Goal: Information Seeking & Learning: Learn about a topic

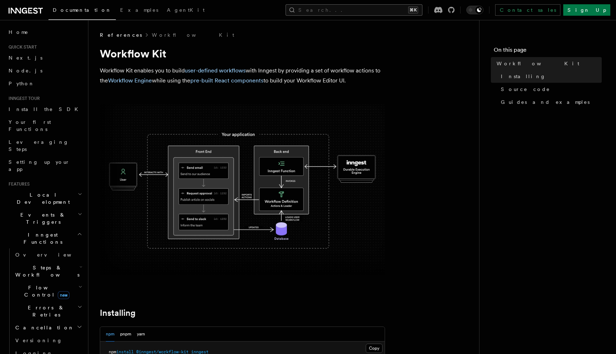
click at [368, 12] on button "Search... ⌘K" at bounding box center [354, 9] width 137 height 11
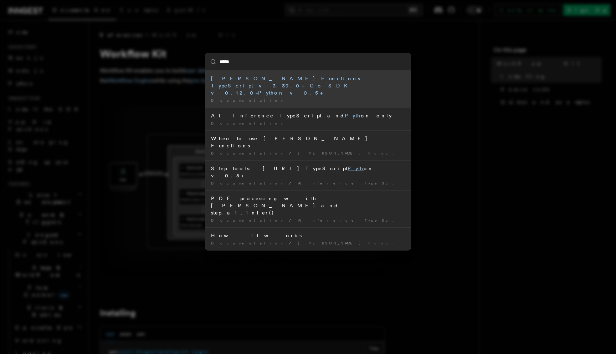
type input "******"
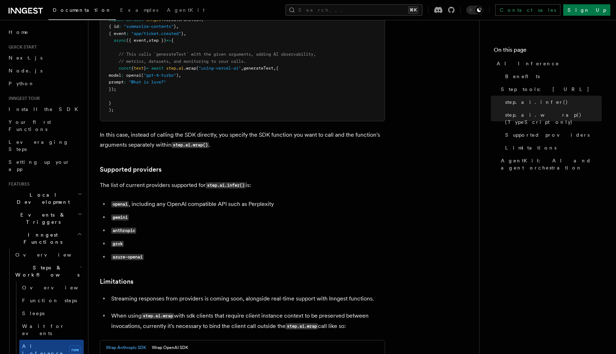
scroll to position [861, 0]
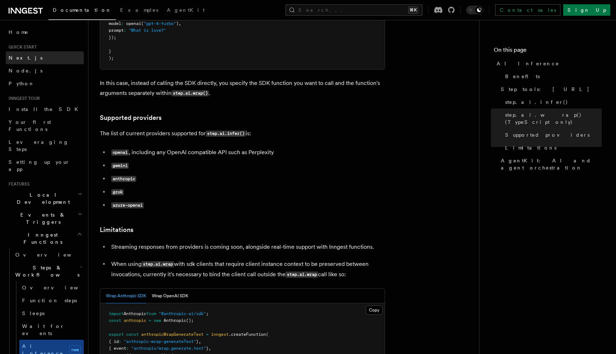
click at [34, 60] on link "Next.js" at bounding box center [45, 57] width 78 height 13
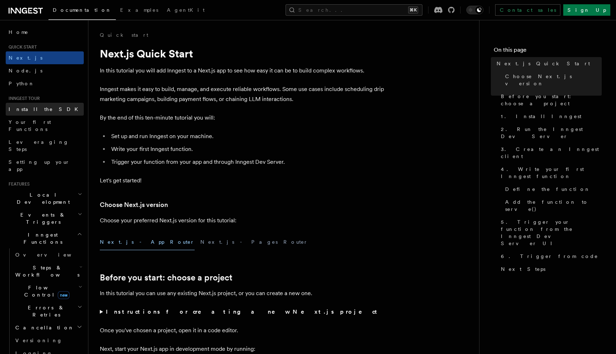
click at [44, 108] on link "Install the SDK" at bounding box center [45, 109] width 78 height 13
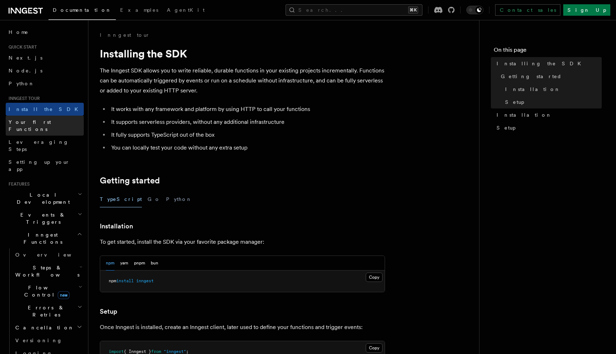
click at [47, 118] on span "Your first Functions" at bounding box center [46, 125] width 75 height 14
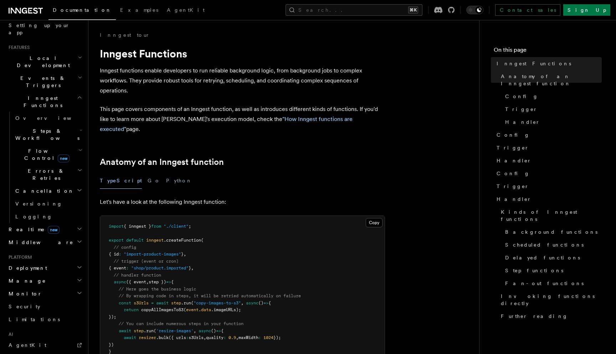
scroll to position [137, 0]
click at [51, 261] on h2 "Deployment" at bounding box center [45, 267] width 78 height 13
click at [62, 348] on span "Cloud Providers Setup" at bounding box center [45, 358] width 66 height 21
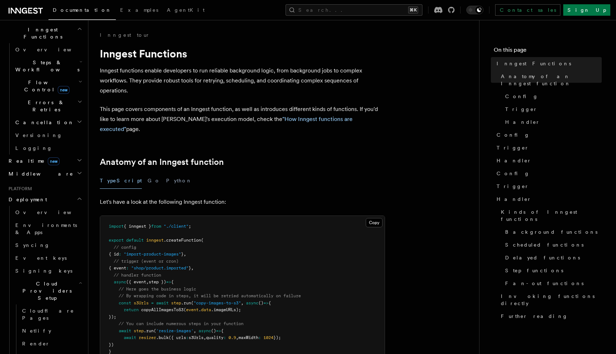
scroll to position [208, 0]
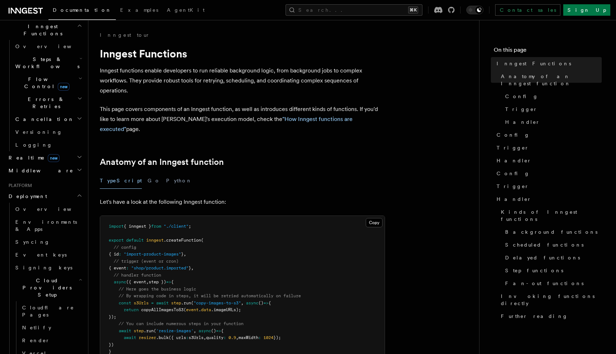
click at [72, 274] on h2 "Cloud Providers Setup" at bounding box center [47, 287] width 71 height 27
click at [49, 327] on link "Self hosting" at bounding box center [47, 333] width 71 height 13
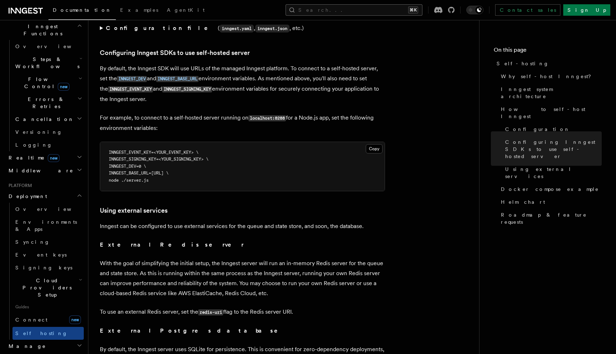
scroll to position [1440, 0]
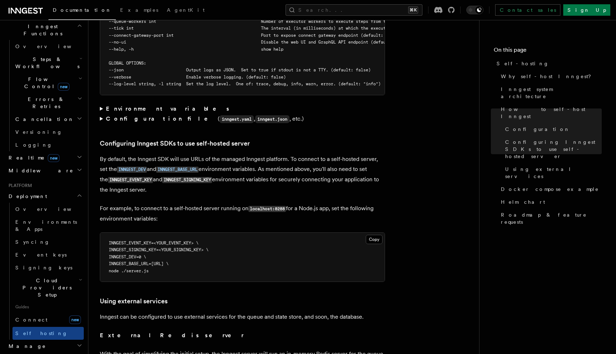
click at [108, 105] on strong "Environment variables" at bounding box center [168, 108] width 124 height 7
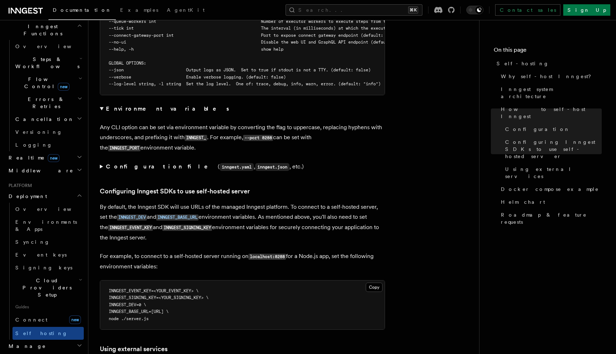
click at [108, 105] on strong "Environment variables" at bounding box center [168, 108] width 124 height 7
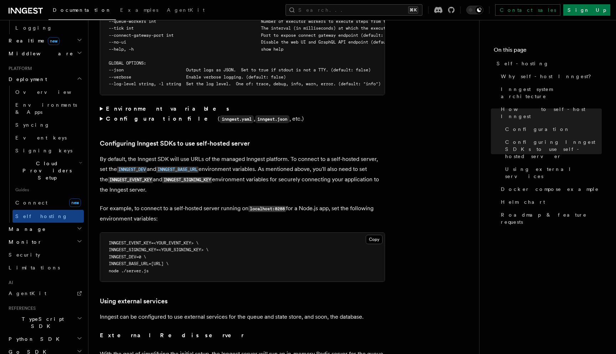
scroll to position [331, 0]
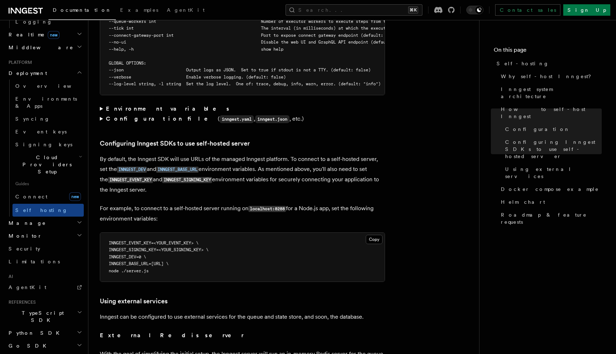
click at [67, 326] on h2 "Python SDK" at bounding box center [45, 332] width 78 height 13
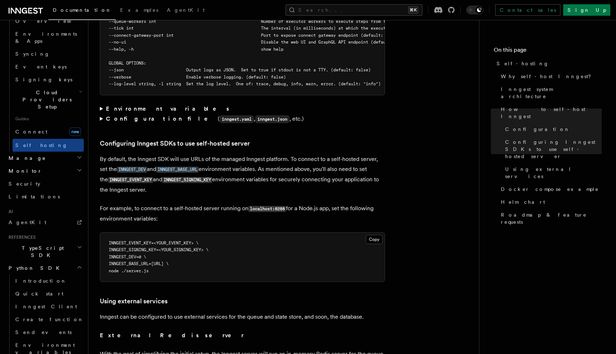
scroll to position [397, 0]
click at [45, 273] on link "Introduction" at bounding box center [47, 279] width 71 height 13
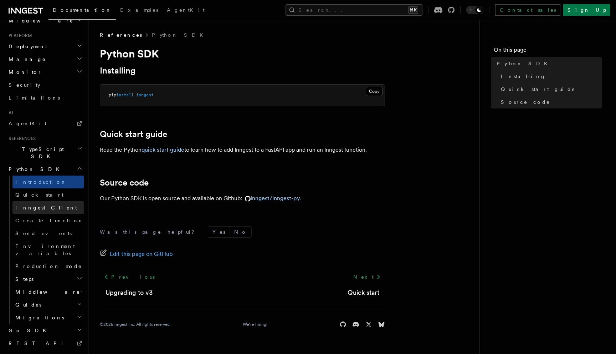
click at [63, 201] on link "Inngest Client" at bounding box center [47, 207] width 71 height 13
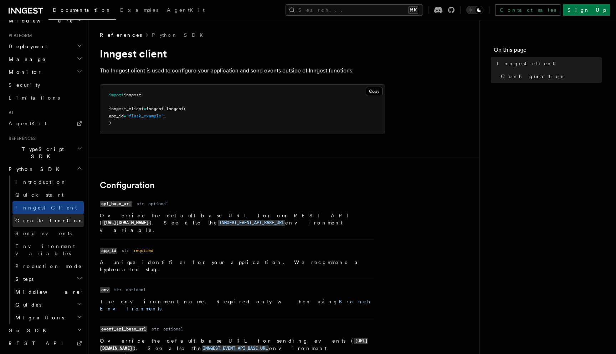
click at [59, 214] on link "Create function" at bounding box center [47, 220] width 71 height 13
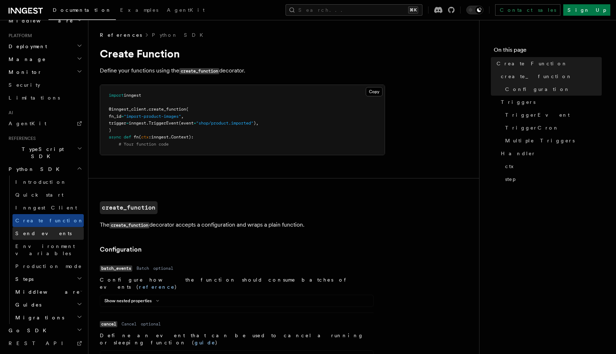
click at [55, 227] on link "Send events" at bounding box center [47, 233] width 71 height 13
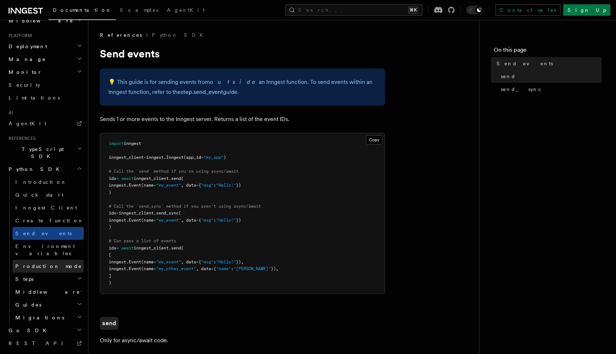
click at [56, 260] on link "Production mode" at bounding box center [47, 266] width 71 height 13
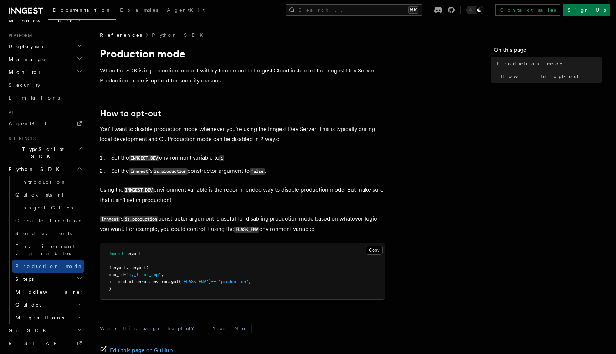
click at [65, 285] on h2 "Middleware" at bounding box center [47, 291] width 71 height 13
click at [59, 298] on link "Overview" at bounding box center [51, 304] width 65 height 13
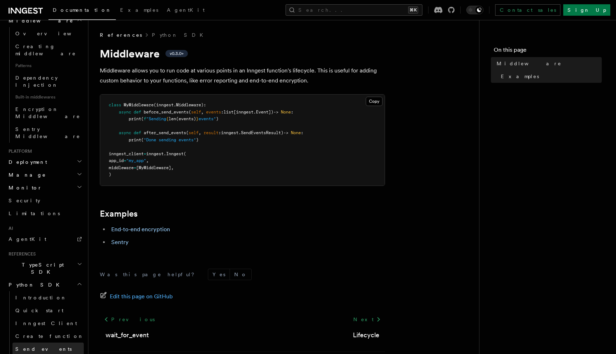
scroll to position [471, 0]
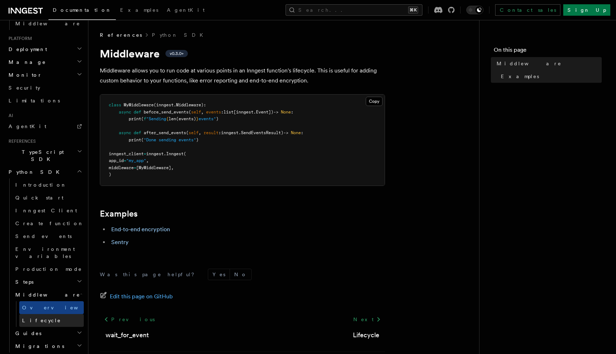
click at [54, 314] on link "Lifecycle" at bounding box center [51, 320] width 65 height 13
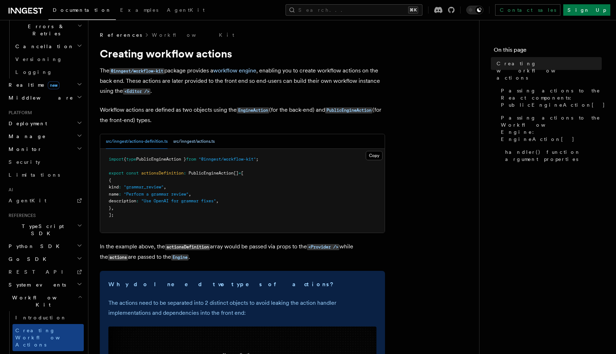
click at [194, 139] on button "src/inngest/actions.ts" at bounding box center [193, 141] width 41 height 15
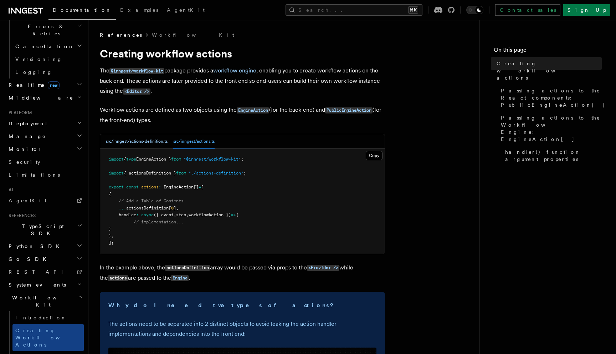
click at [152, 138] on button "src/inngest/actions-definition.ts" at bounding box center [137, 141] width 62 height 15
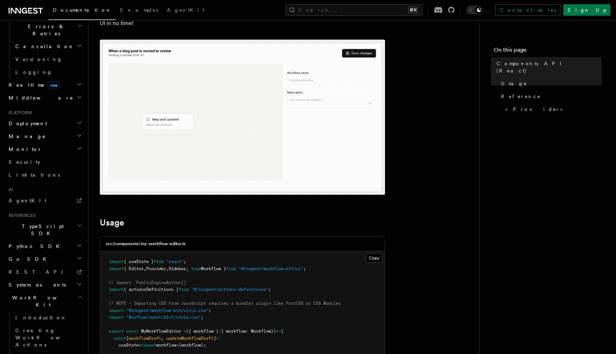
scroll to position [59, 0]
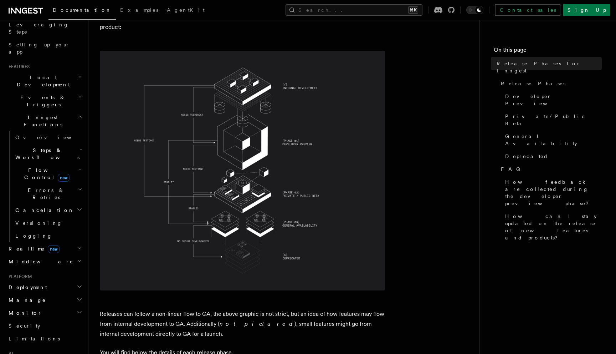
scroll to position [112, 0]
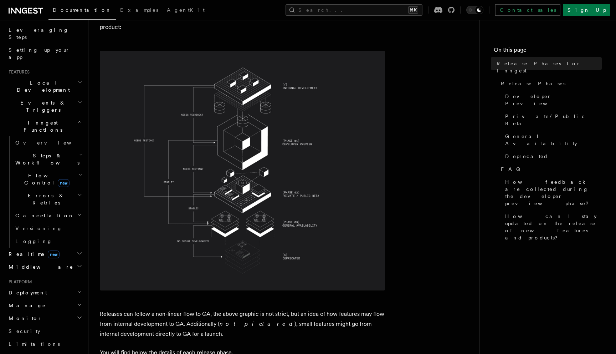
click at [70, 169] on h2 "Flow Control new" at bounding box center [47, 179] width 71 height 20
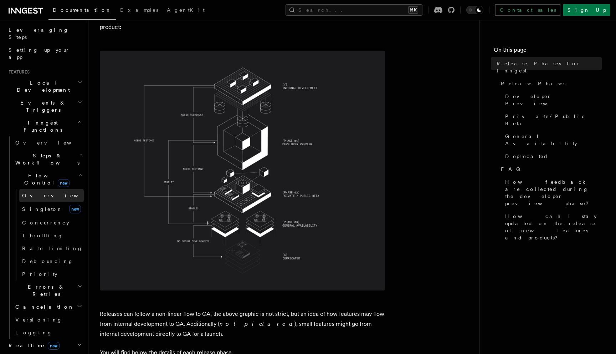
click at [46, 189] on link "Overview" at bounding box center [51, 195] width 65 height 13
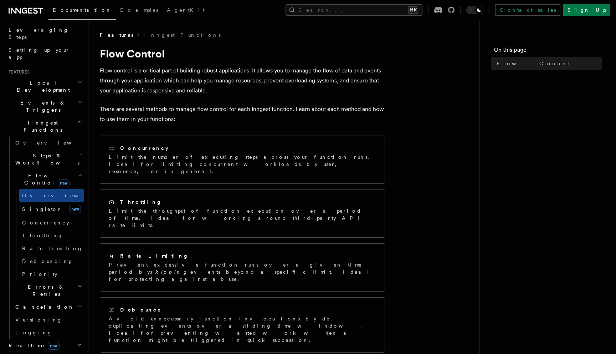
click at [76, 149] on h2 "Steps & Workflows" at bounding box center [47, 159] width 71 height 20
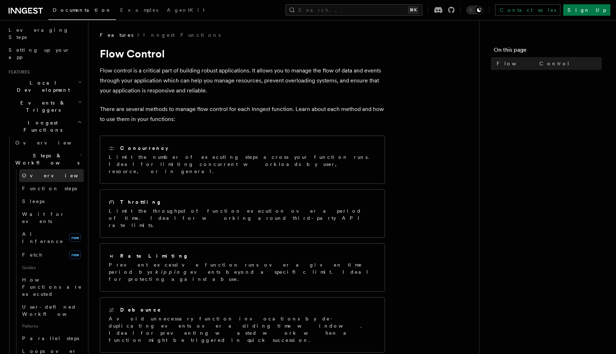
click at [61, 169] on link "Overview" at bounding box center [51, 175] width 65 height 13
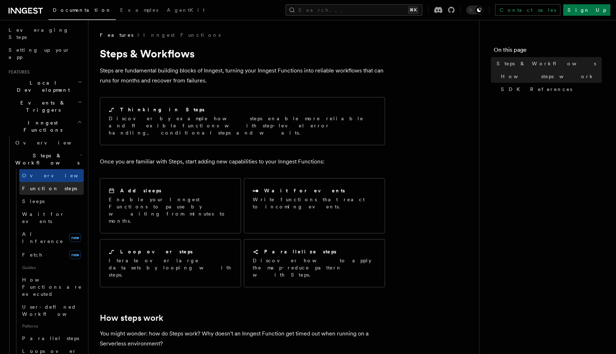
click at [59, 182] on link "Function steps" at bounding box center [51, 188] width 65 height 13
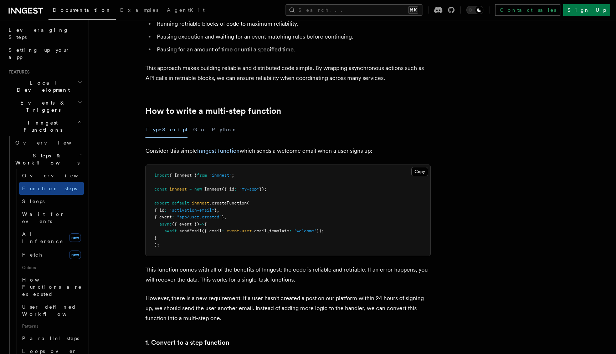
scroll to position [154, 0]
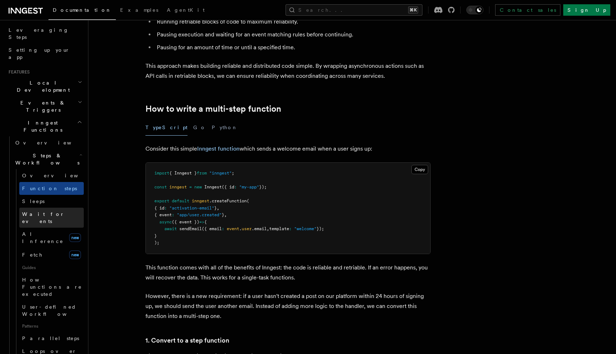
click at [59, 208] on link "Wait for events" at bounding box center [51, 218] width 65 height 20
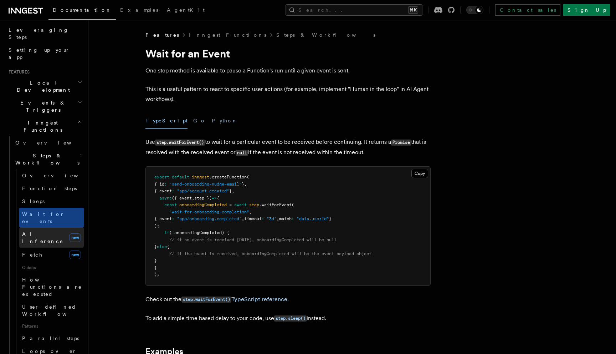
click at [57, 228] on link "AI Inference new" at bounding box center [51, 238] width 65 height 20
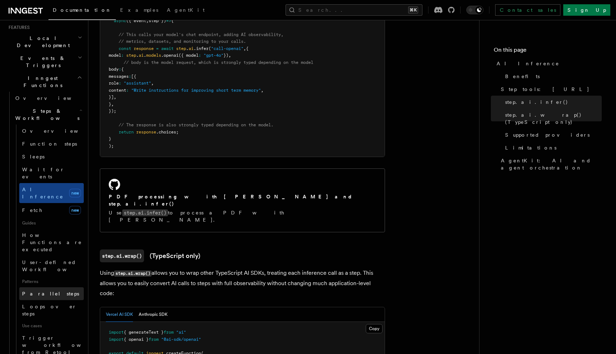
scroll to position [136, 0]
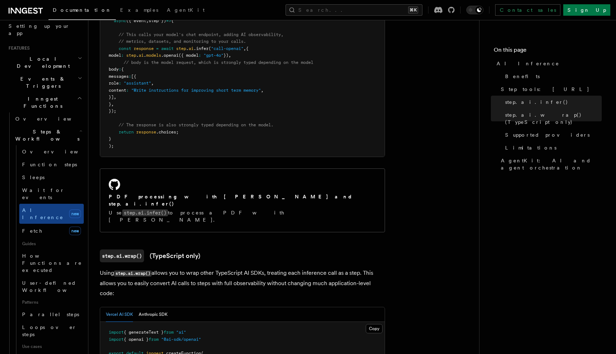
click at [68, 125] on h2 "Steps & Workflows" at bounding box center [47, 135] width 71 height 20
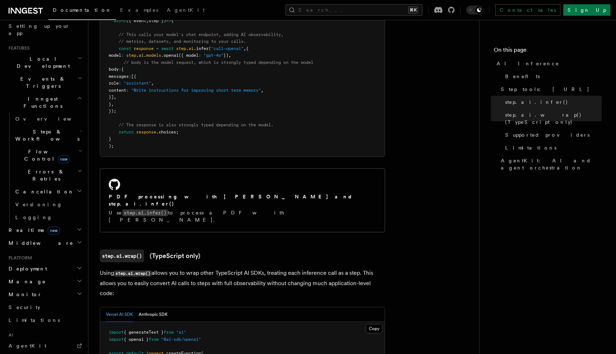
click at [65, 165] on h2 "Errors & Retries" at bounding box center [47, 175] width 71 height 20
click at [58, 224] on h2 "Realtime new" at bounding box center [45, 230] width 78 height 13
click at [54, 269] on h2 "Middleware" at bounding box center [45, 275] width 78 height 13
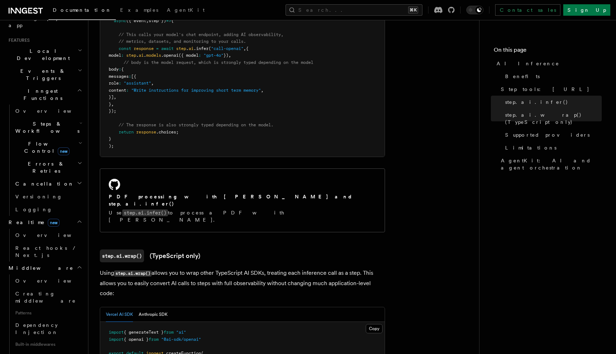
scroll to position [143, 0]
click at [55, 246] on span "React hooks / Next.js" at bounding box center [46, 252] width 63 height 13
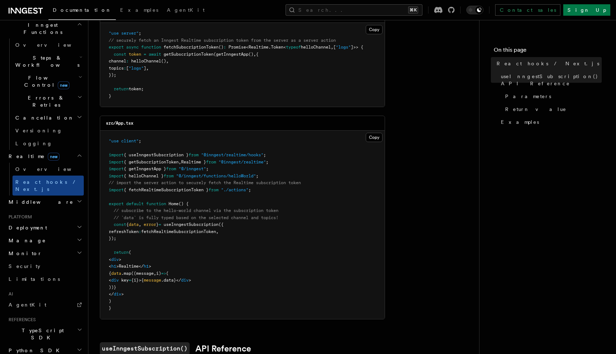
scroll to position [136, 0]
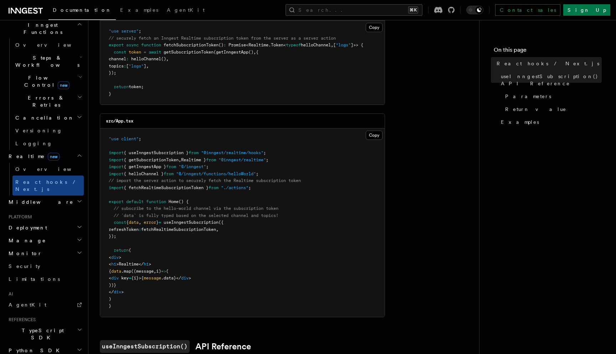
click at [80, 198] on icon "button" at bounding box center [80, 201] width 6 height 6
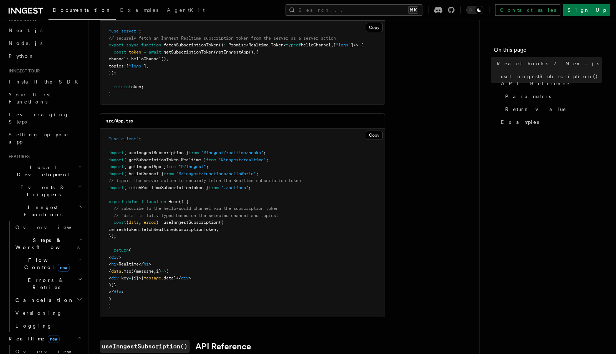
scroll to position [7, 0]
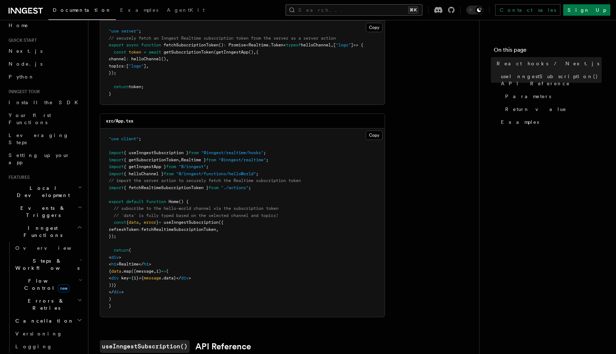
click at [401, 11] on button "Search... ⌘K" at bounding box center [354, 9] width 137 height 11
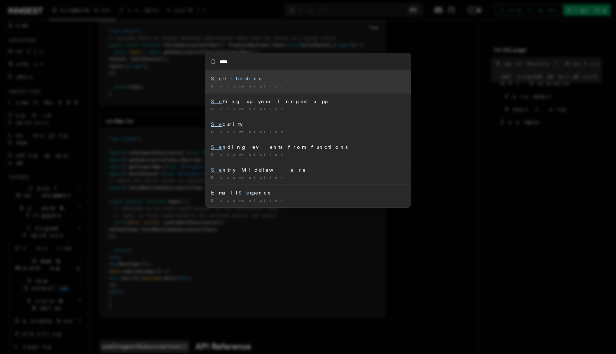
type input "*****"
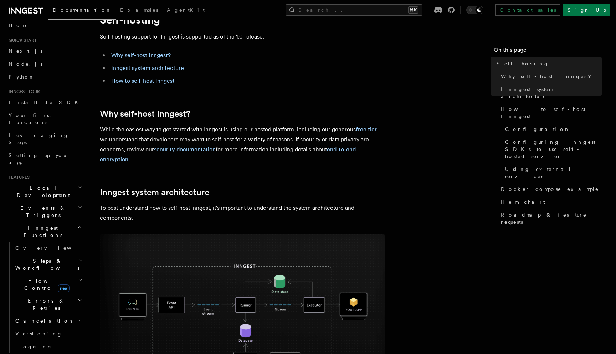
scroll to position [37, 0]
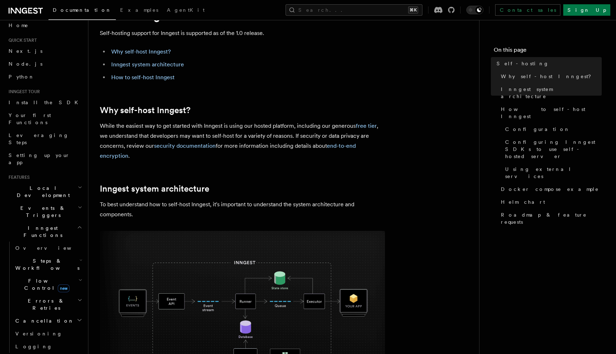
click at [75, 182] on h2 "Local Development" at bounding box center [45, 192] width 78 height 20
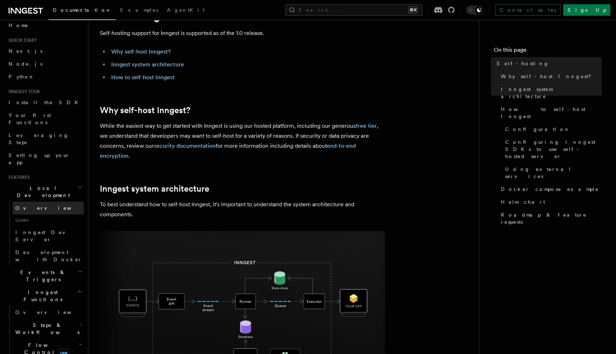
click at [55, 202] on link "Overview" at bounding box center [47, 208] width 71 height 13
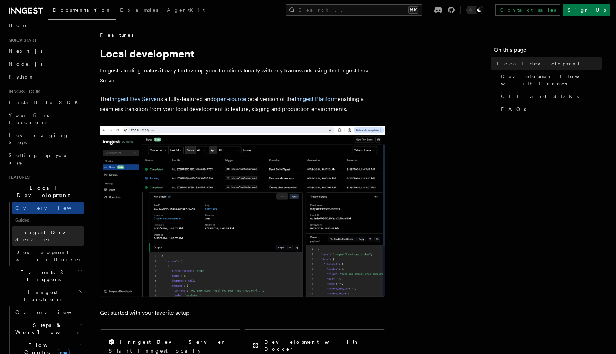
click at [49, 229] on span "Inngest Dev Server" at bounding box center [45, 235] width 61 height 13
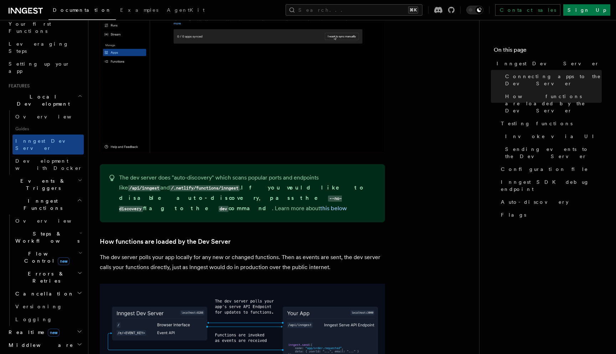
scroll to position [98, 0]
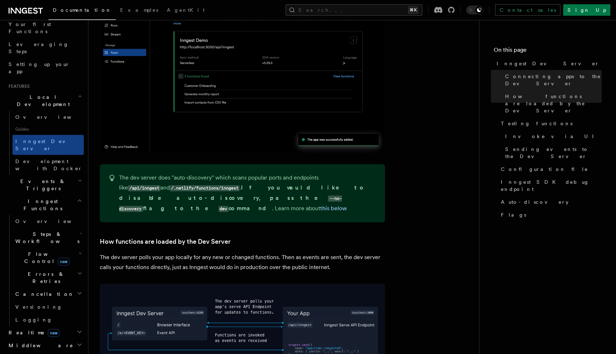
click at [31, 250] on span "Flow Control new" at bounding box center [45, 257] width 66 height 14
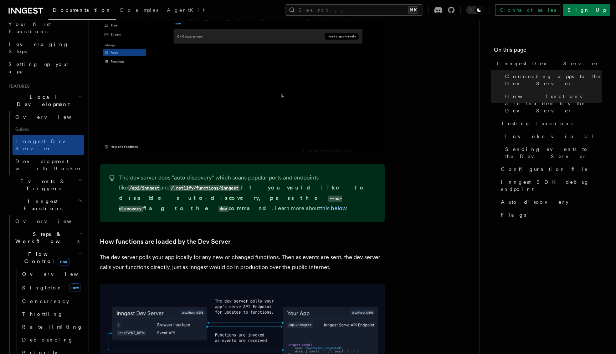
click at [59, 228] on h2 "Steps & Workflows" at bounding box center [47, 238] width 71 height 20
click at [37, 251] on span "Overview" at bounding box center [58, 254] width 73 height 6
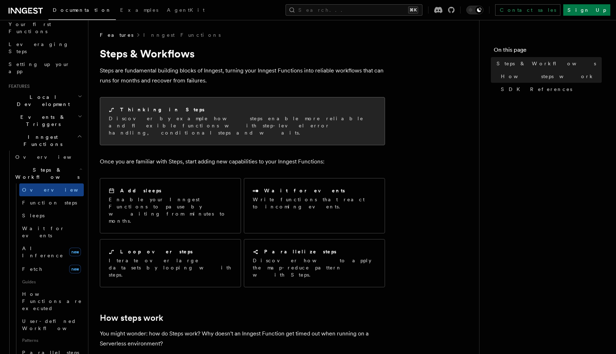
click at [207, 106] on div "Thinking in Steps" at bounding box center [243, 109] width 268 height 7
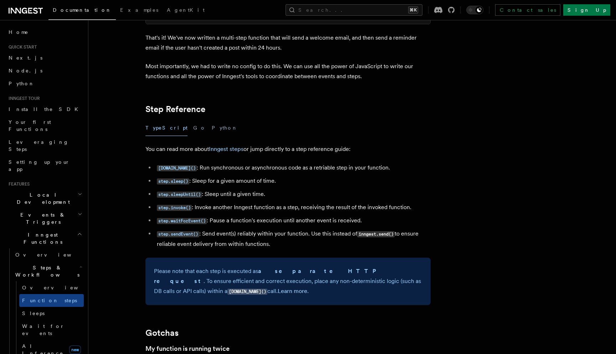
scroll to position [1201, 0]
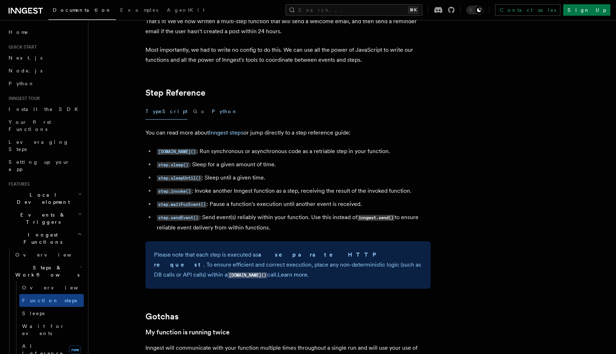
click at [212, 116] on button "Python" at bounding box center [225, 111] width 26 height 16
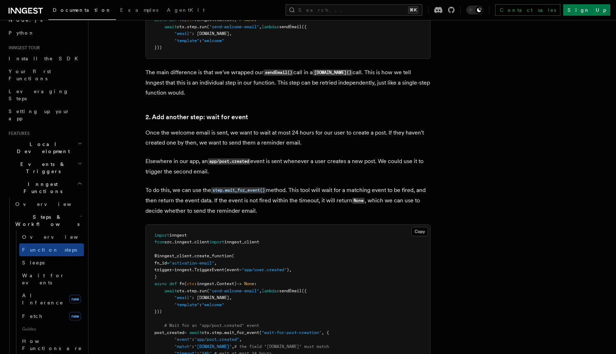
scroll to position [293, 0]
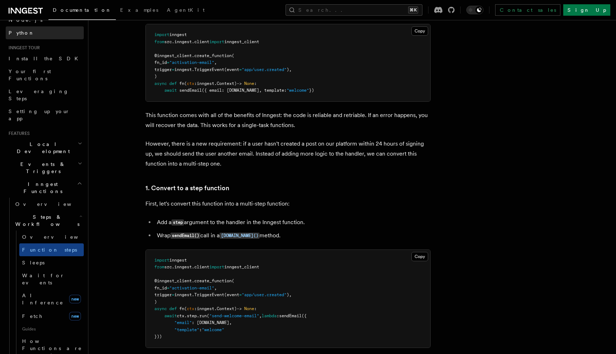
click at [21, 36] on span "Python" at bounding box center [22, 33] width 26 height 6
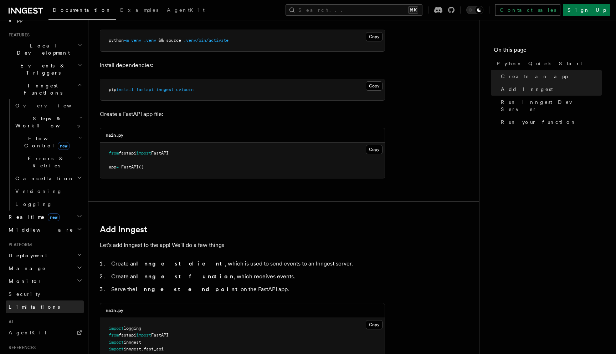
scroll to position [217, 0]
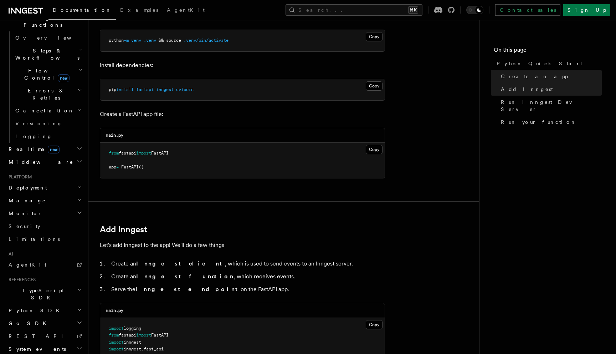
click at [59, 304] on h2 "Python SDK" at bounding box center [45, 310] width 78 height 13
click at [47, 317] on link "Introduction" at bounding box center [47, 323] width 71 height 13
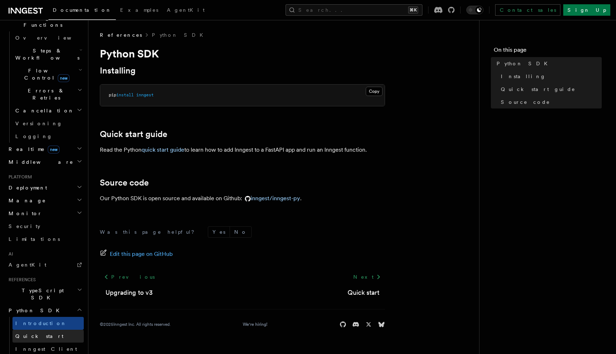
click at [46, 330] on link "Quick start" at bounding box center [47, 336] width 71 height 13
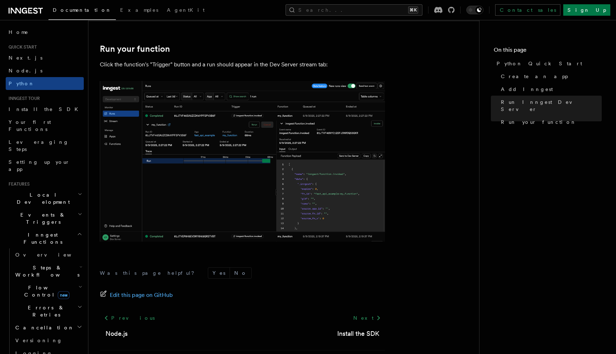
scroll to position [1450, 0]
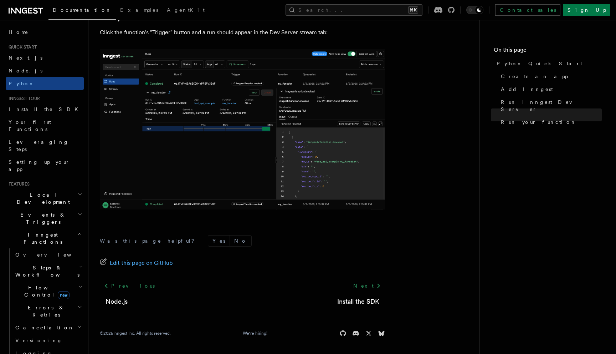
click at [59, 261] on h2 "Steps & Workflows" at bounding box center [47, 271] width 71 height 20
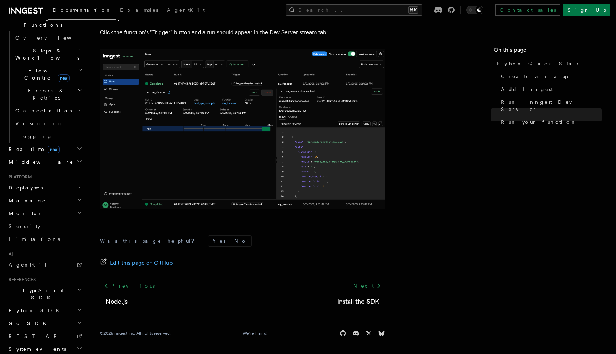
click at [45, 304] on h2 "Python SDK" at bounding box center [45, 310] width 78 height 13
click at [43, 330] on link "Quick start" at bounding box center [47, 336] width 71 height 13
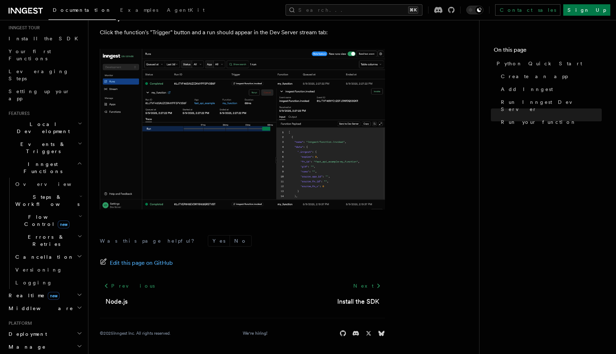
scroll to position [217, 0]
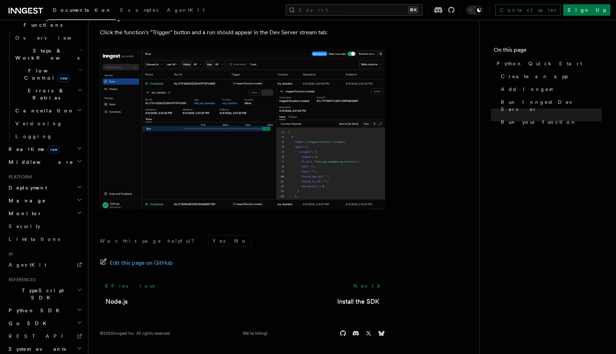
click at [50, 304] on h2 "Python SDK" at bounding box center [45, 310] width 78 height 13
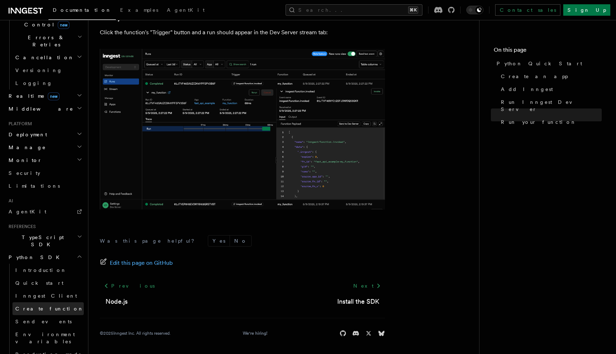
scroll to position [270, 0]
click at [52, 347] on link "Production mode" at bounding box center [47, 353] width 71 height 13
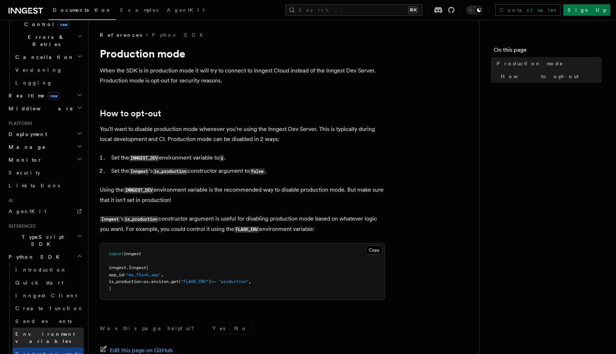
click at [44, 331] on span "Environment variables" at bounding box center [45, 337] width 60 height 13
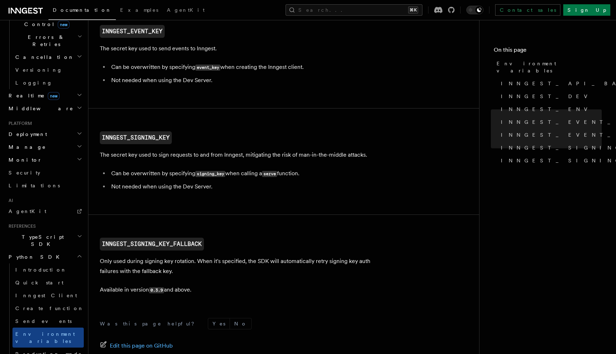
scroll to position [739, 0]
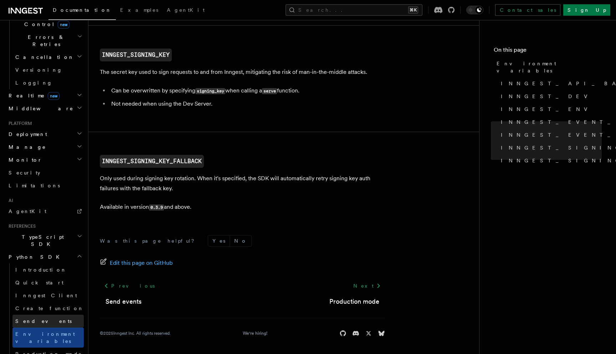
click at [60, 315] on link "Send events" at bounding box center [47, 321] width 71 height 13
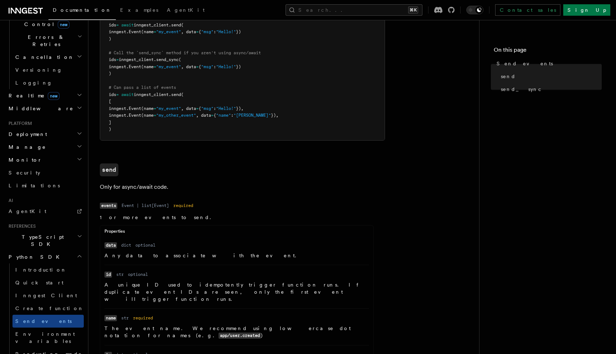
scroll to position [144, 0]
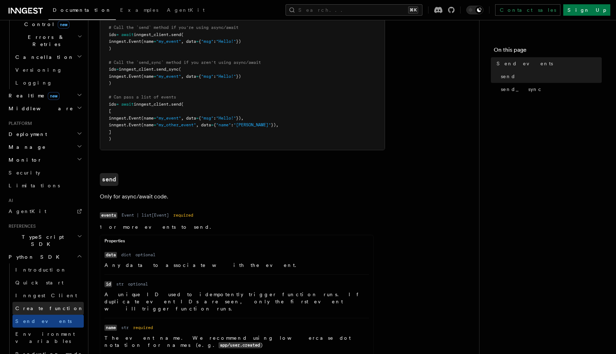
click at [61, 302] on link "Create function" at bounding box center [47, 308] width 71 height 13
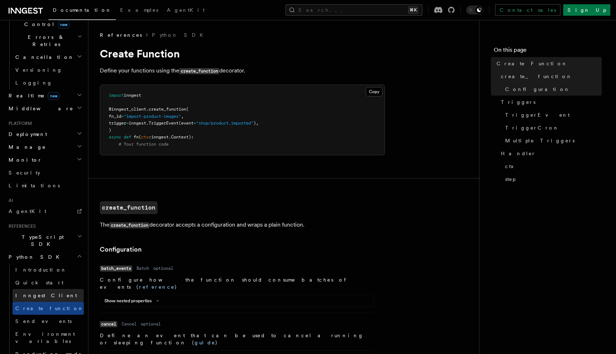
click at [60, 289] on link "Inngest Client" at bounding box center [47, 295] width 71 height 13
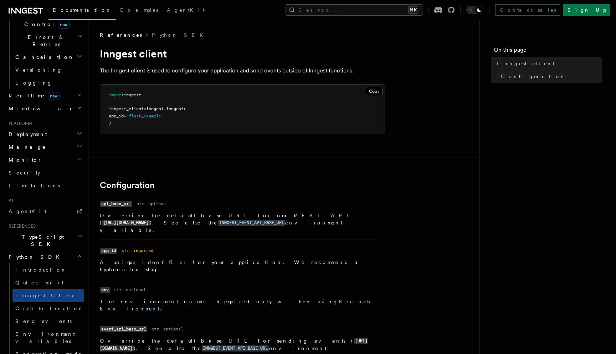
scroll to position [293, 0]
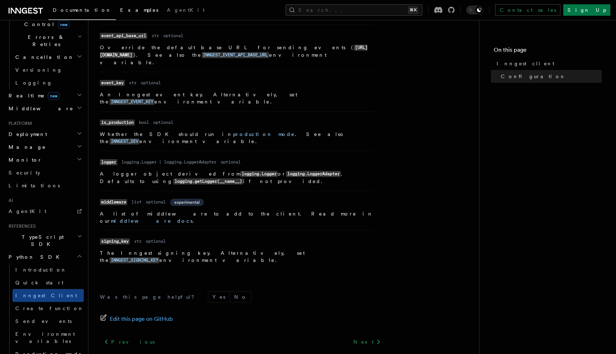
click at [120, 8] on span "Examples" at bounding box center [139, 10] width 38 height 6
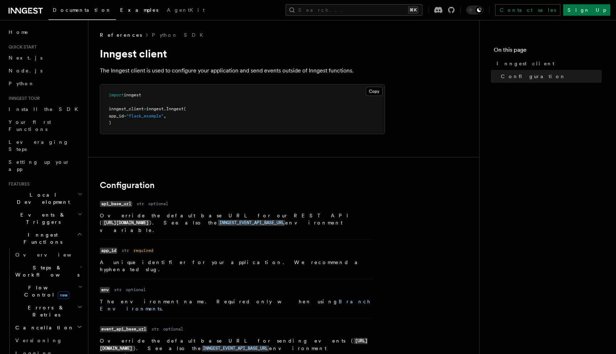
click at [120, 8] on span "Examples" at bounding box center [139, 10] width 38 height 6
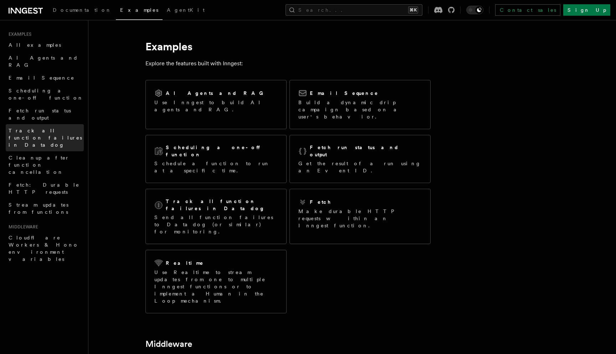
click at [33, 124] on link "Track all function failures in Datadog" at bounding box center [45, 137] width 78 height 27
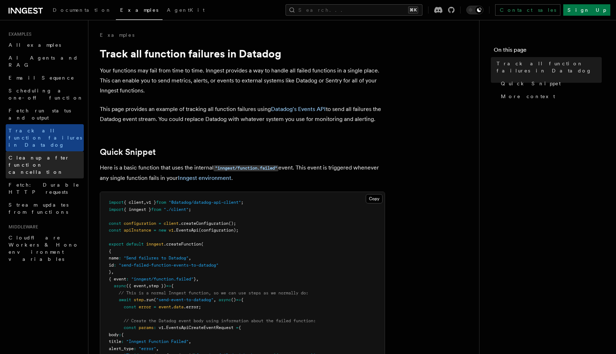
click at [32, 155] on span "Cleanup after function cancellation" at bounding box center [39, 165] width 61 height 20
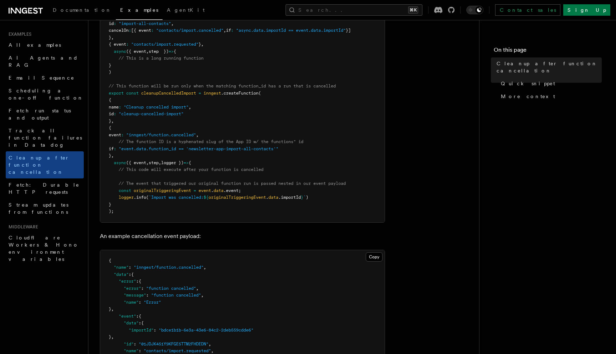
scroll to position [314, 0]
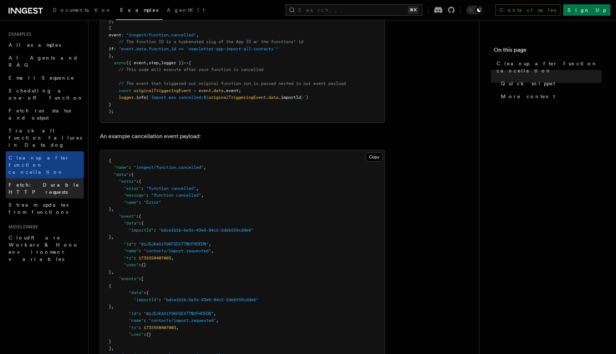
click at [52, 182] on span "Fetch: Durable HTTP requests" at bounding box center [44, 188] width 71 height 13
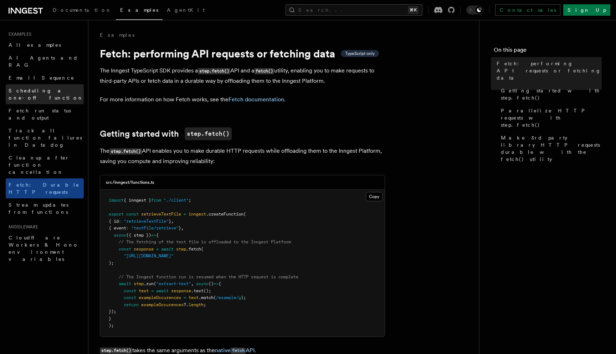
click at [47, 88] on span "Scheduling a one-off function" at bounding box center [46, 94] width 75 height 13
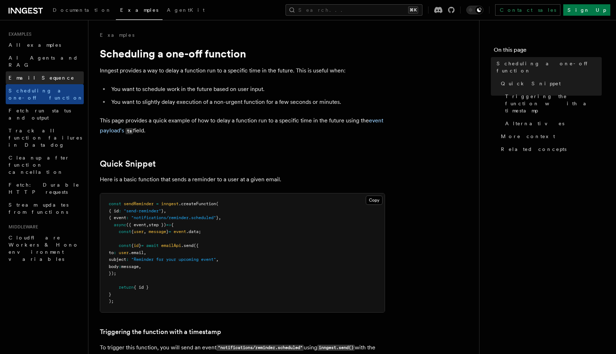
click at [42, 75] on span "Email Sequence" at bounding box center [42, 78] width 66 height 6
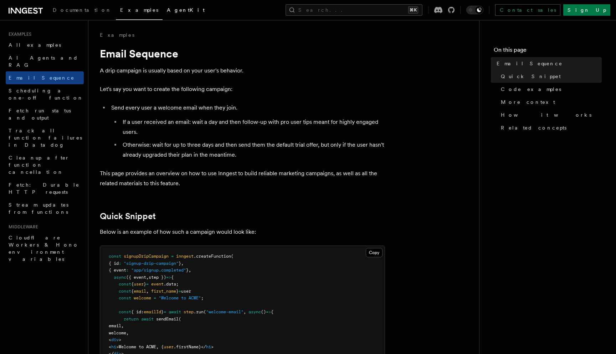
click at [167, 9] on span "AgentKit" at bounding box center [186, 10] width 38 height 6
click at [73, 12] on span "Documentation" at bounding box center [82, 10] width 59 height 6
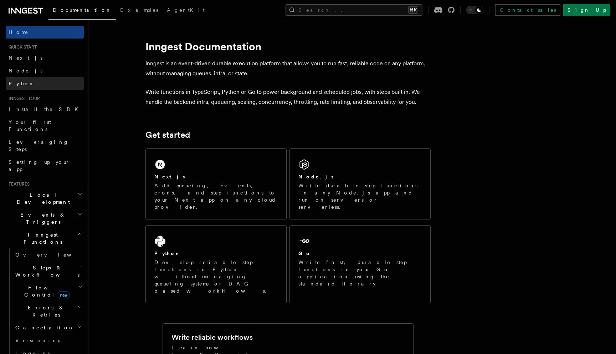
click at [41, 78] on link "Python" at bounding box center [45, 83] width 78 height 13
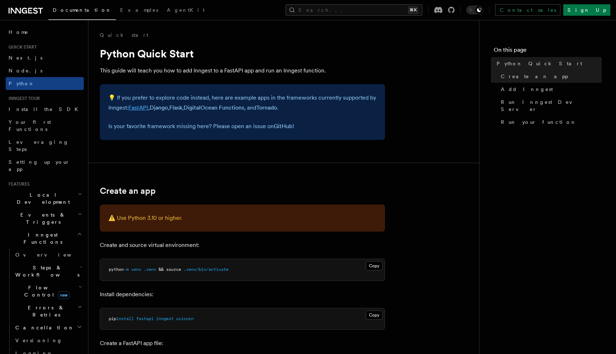
click at [146, 108] on link "FastAPI" at bounding box center [138, 107] width 20 height 7
click at [52, 208] on h2 "Events & Triggers" at bounding box center [45, 218] width 78 height 20
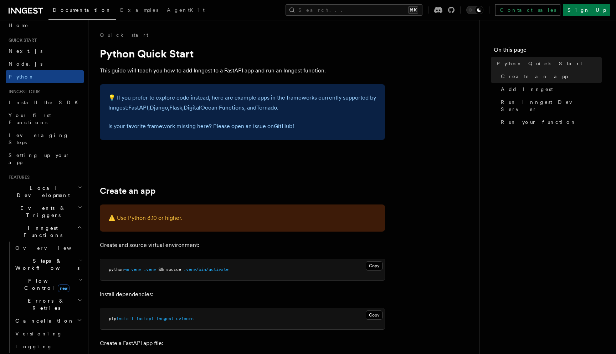
click at [47, 257] on span "Steps & Workflows" at bounding box center [45, 264] width 67 height 14
click at [41, 277] on span "Flow Control new" at bounding box center [45, 284] width 66 height 14
click at [41, 294] on link "Overview" at bounding box center [51, 300] width 65 height 13
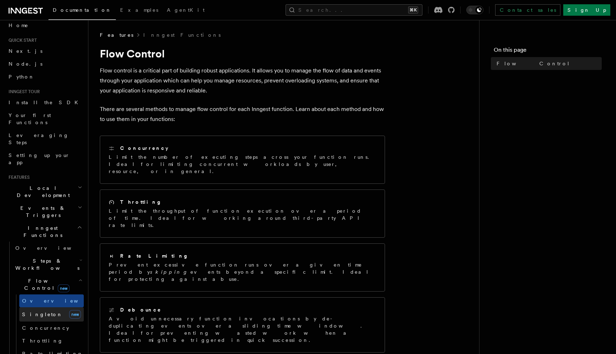
click at [40, 311] on span "Singleton" at bounding box center [42, 314] width 41 height 6
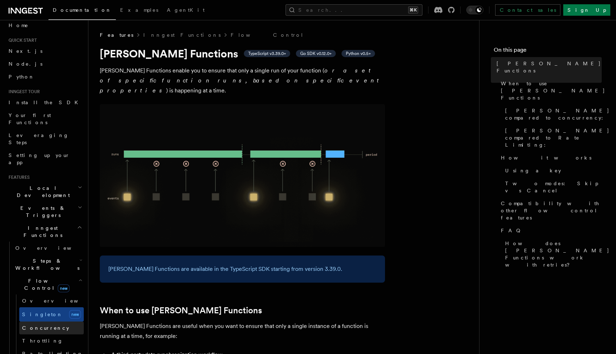
click at [40, 294] on ul "Overview [PERSON_NAME] new Concurrency Throttling Rate limiting Debouncing Prio…" at bounding box center [50, 339] width 68 height 91
click at [39, 325] on span "Concurrency" at bounding box center [45, 328] width 47 height 6
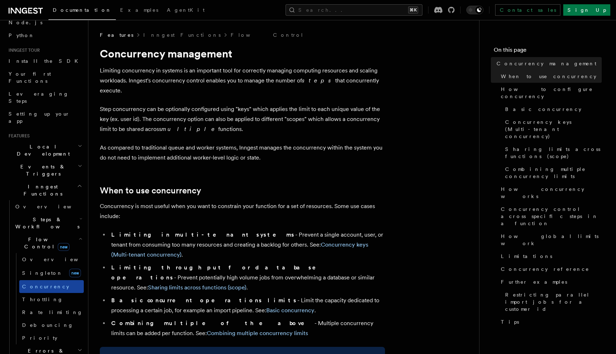
scroll to position [57, 0]
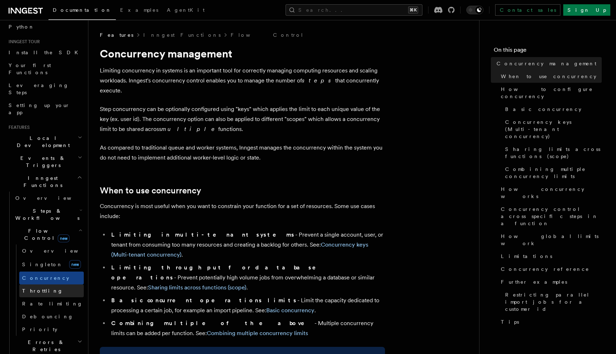
click at [45, 284] on link "Throttling" at bounding box center [51, 290] width 65 height 13
